Goal: Check status: Check status

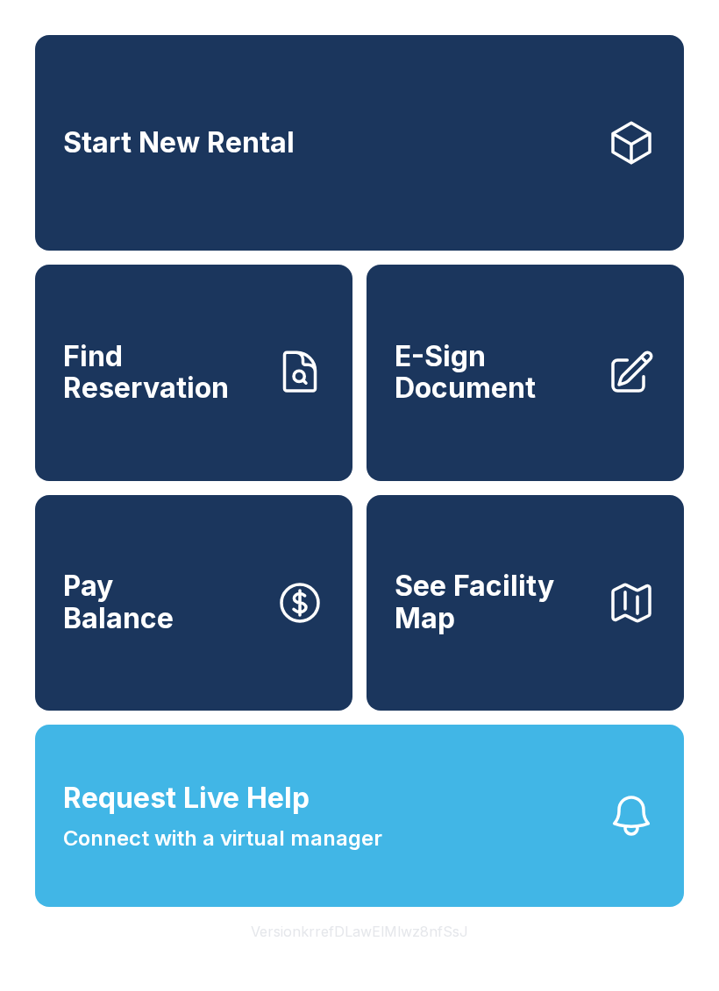
click at [401, 907] on button "Request Live Help Connect with a virtual manager" at bounding box center [359, 816] width 649 height 182
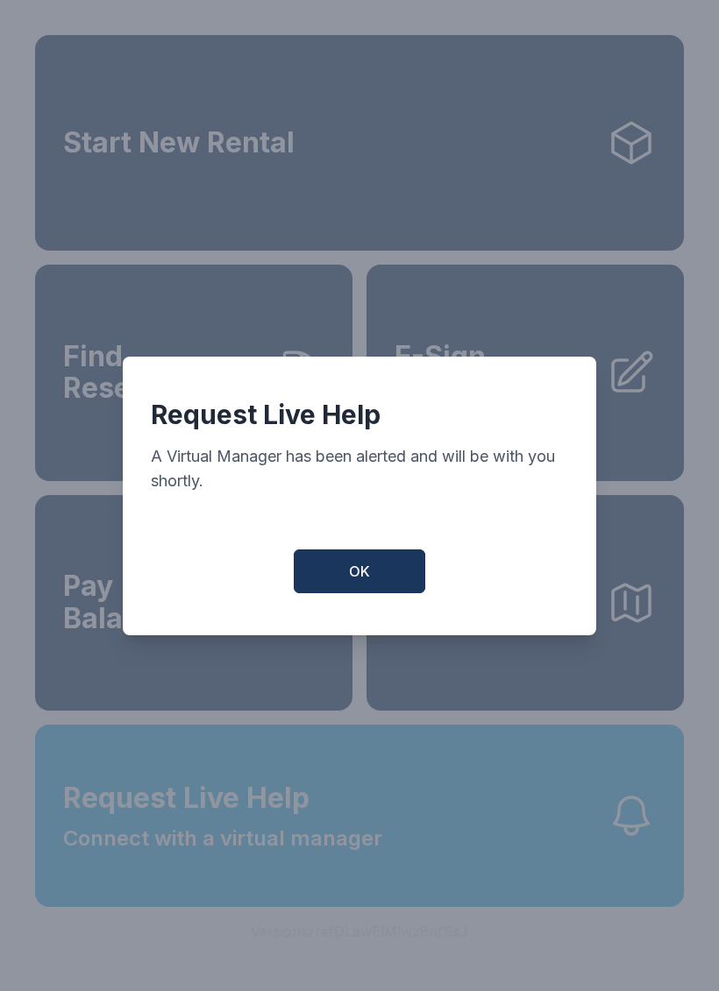
click at [377, 565] on button "OK" at bounding box center [359, 572] width 131 height 44
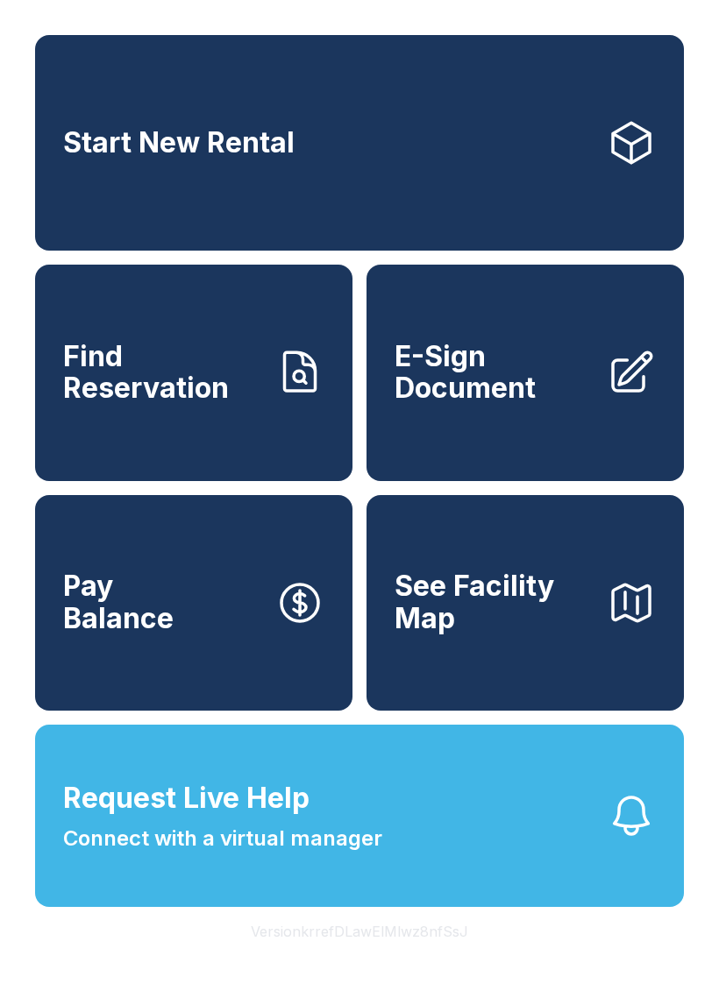
click at [353, 905] on button "Request Live Help Connect with a virtual manager" at bounding box center [359, 816] width 649 height 182
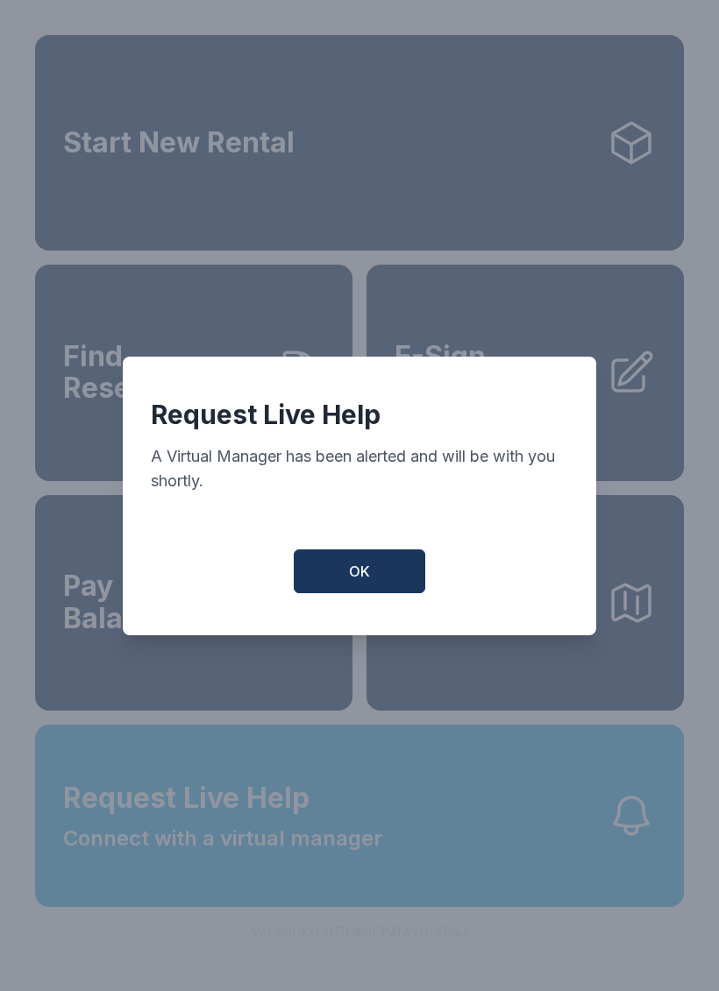
click at [342, 577] on button "OK" at bounding box center [359, 572] width 131 height 44
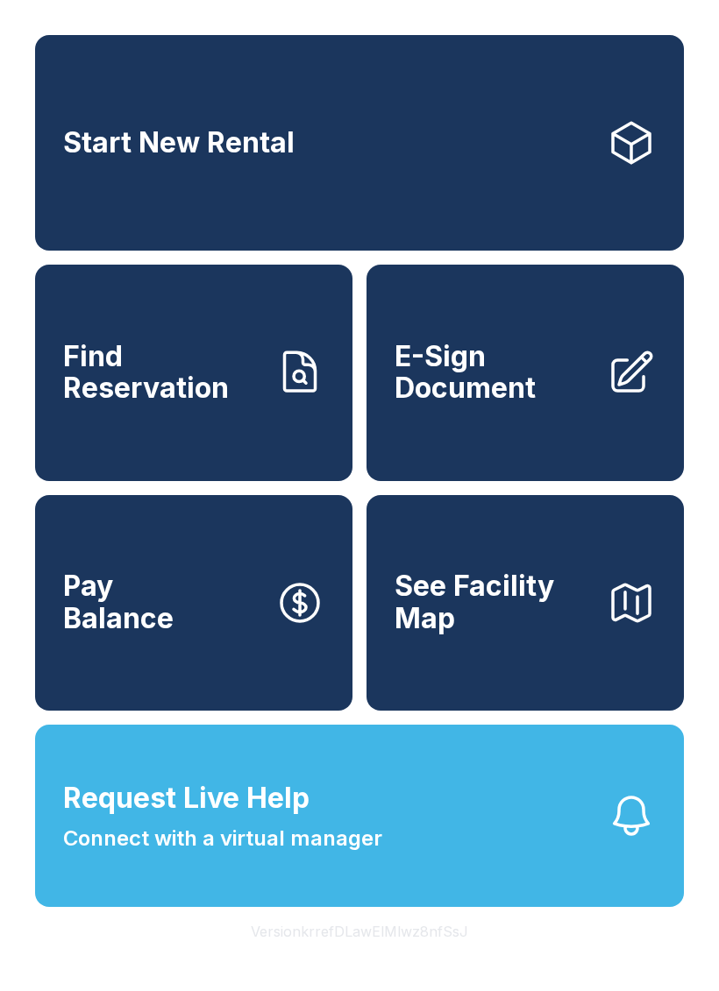
click at [169, 401] on span "Find Reservation" at bounding box center [162, 373] width 198 height 64
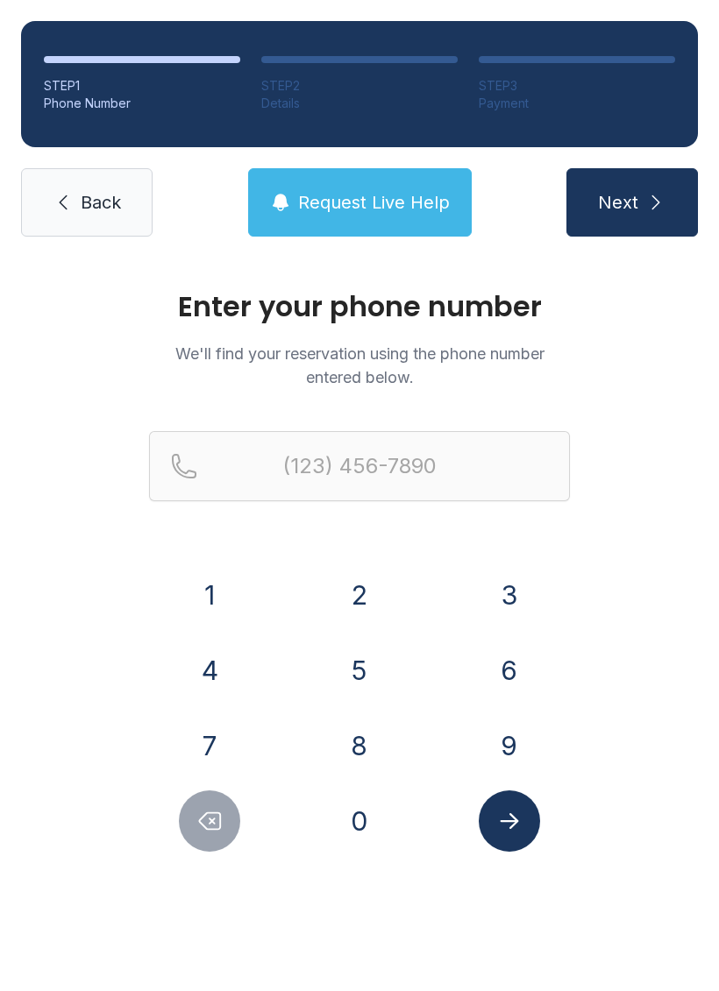
click at [517, 748] on button "9" at bounding box center [509, 745] width 61 height 61
click at [388, 742] on button "8" at bounding box center [359, 745] width 61 height 61
click at [359, 805] on button "0" at bounding box center [359, 821] width 61 height 61
click at [373, 758] on button "8" at bounding box center [359, 745] width 61 height 61
click at [367, 598] on button "2" at bounding box center [359, 595] width 61 height 61
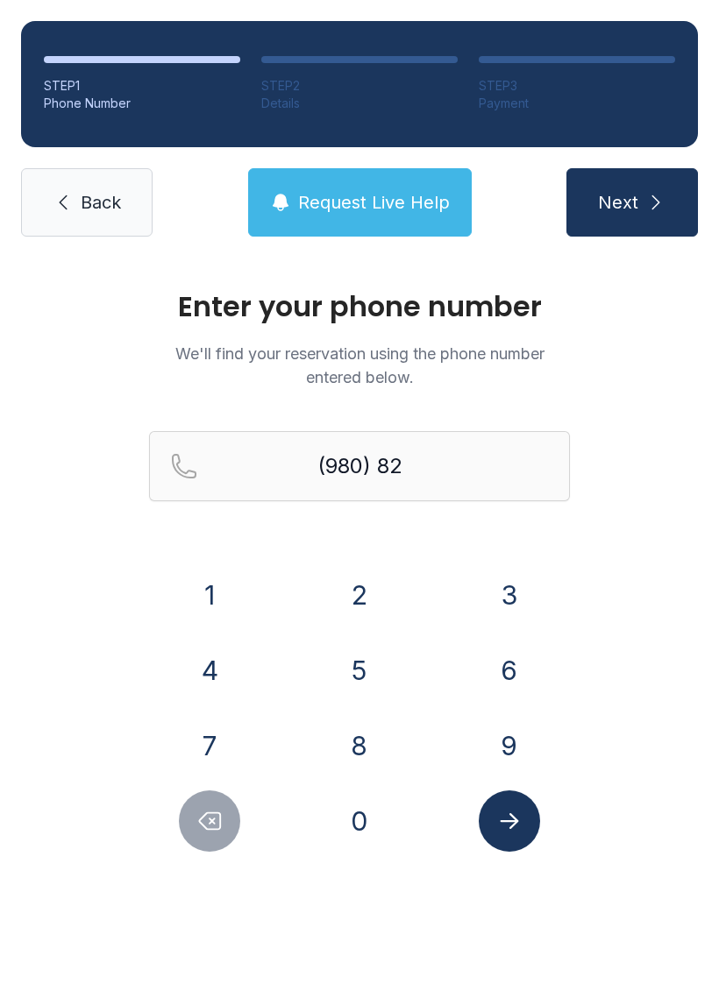
click at [501, 749] on button "9" at bounding box center [509, 745] width 61 height 61
click at [379, 759] on button "8" at bounding box center [359, 745] width 61 height 61
click at [233, 579] on button "1" at bounding box center [209, 595] width 61 height 61
click at [352, 673] on button "5" at bounding box center [359, 670] width 61 height 61
click at [384, 728] on button "8" at bounding box center [359, 745] width 61 height 61
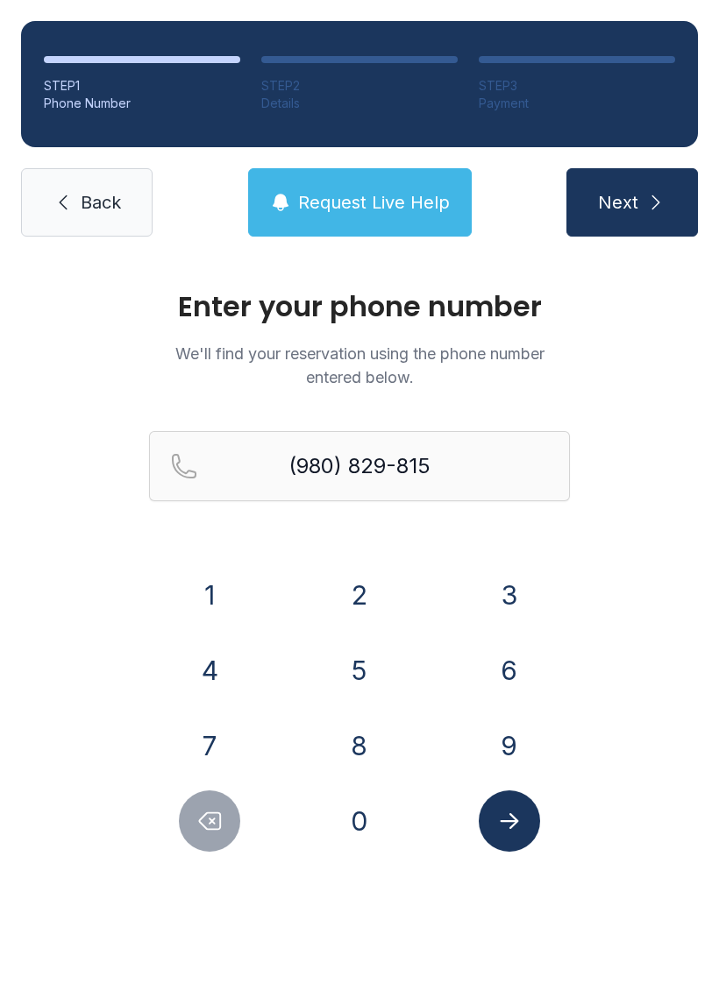
type input "[PHONE_NUMBER]"
click at [537, 823] on button "Submit lookup form" at bounding box center [509, 821] width 61 height 61
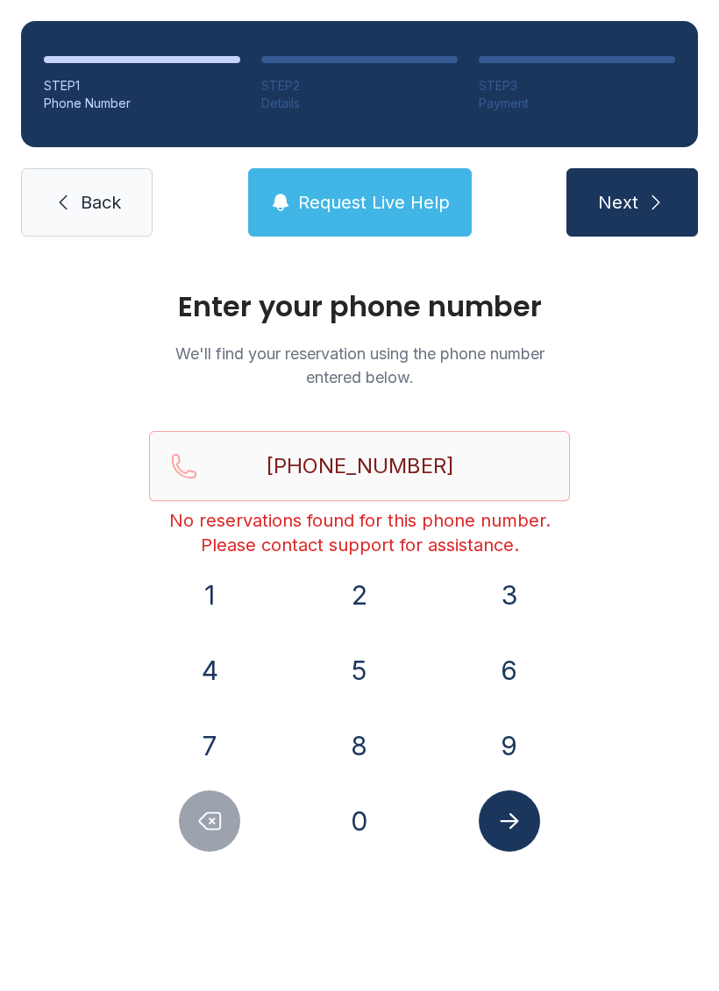
click at [656, 194] on icon "submit" at bounding box center [655, 202] width 21 height 21
click at [113, 204] on span "Back" at bounding box center [101, 202] width 40 height 25
